Goal: Transaction & Acquisition: Subscribe to service/newsletter

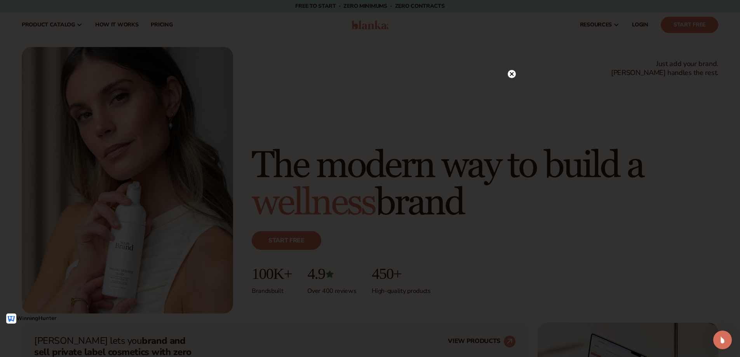
click at [68, 30] on div at bounding box center [370, 178] width 740 height 357
click at [513, 87] on circle at bounding box center [512, 90] width 8 height 8
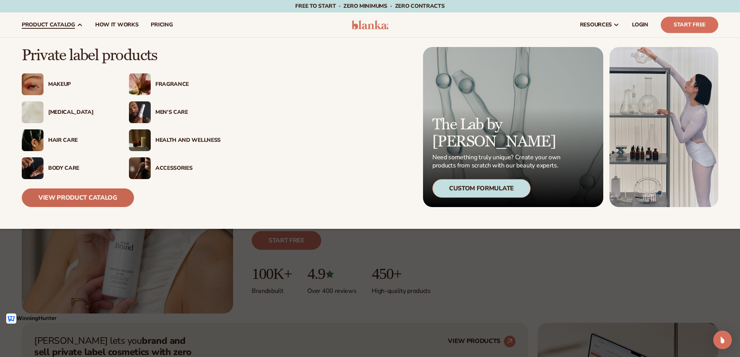
click at [96, 191] on link "View Product Catalog" at bounding box center [78, 198] width 112 height 19
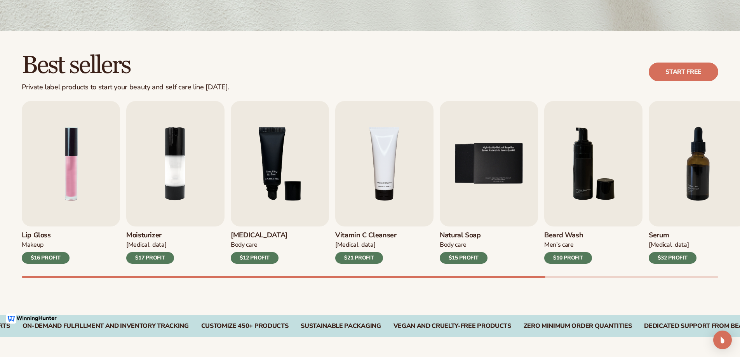
scroll to position [194, 0]
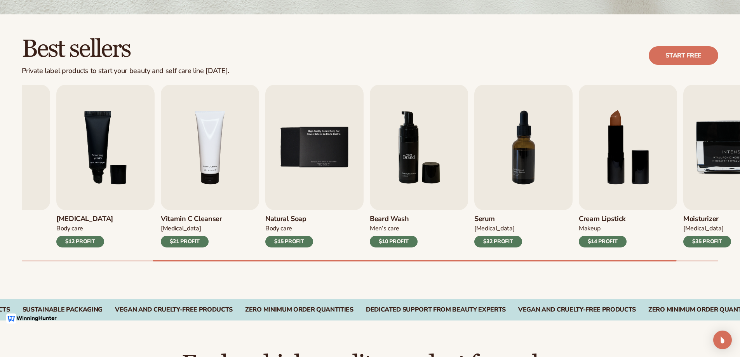
click at [370, 178] on img "6 / 9" at bounding box center [419, 148] width 98 height 126
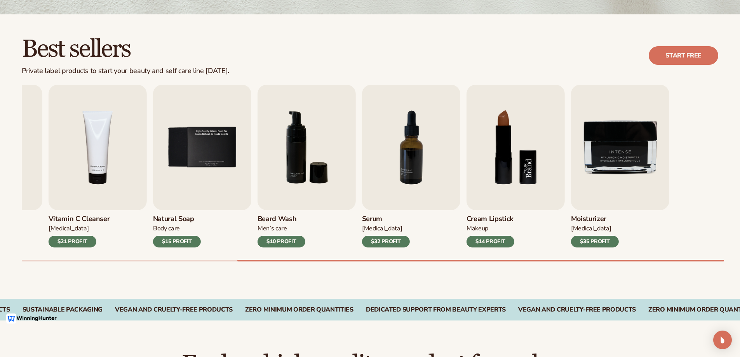
click at [432, 191] on div "Lip Gloss Makeup $16 PROFIT Moisturizer [MEDICAL_DATA] $17 PROFIT [MEDICAL_DATA]" at bounding box center [83, 166] width 697 height 163
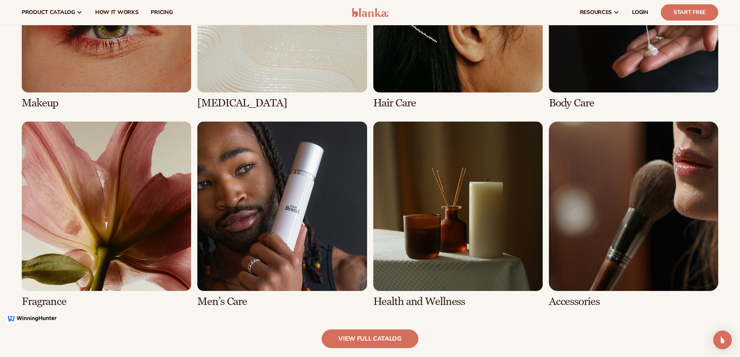
scroll to position [661, 0]
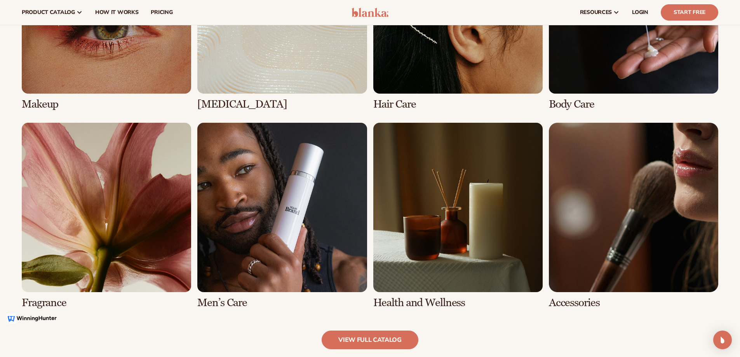
click at [669, 232] on link "8 / 8" at bounding box center [633, 216] width 169 height 186
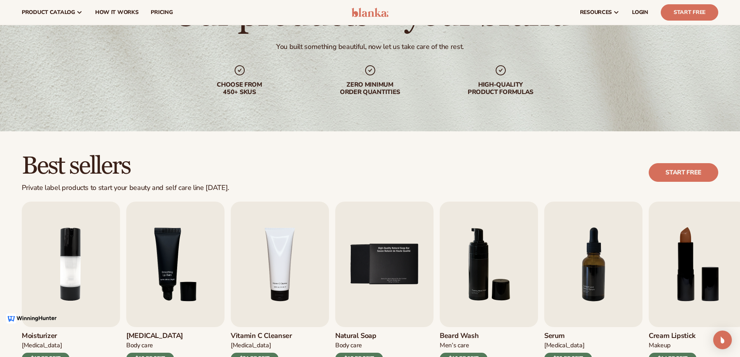
scroll to position [39, 0]
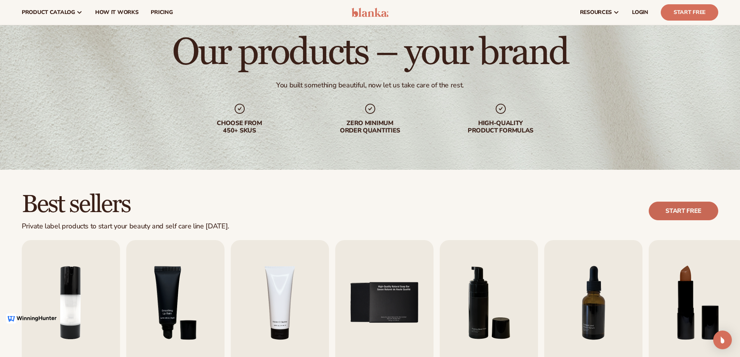
click at [672, 211] on link "Start free" at bounding box center [684, 211] width 70 height 19
